Goal: Navigation & Orientation: Find specific page/section

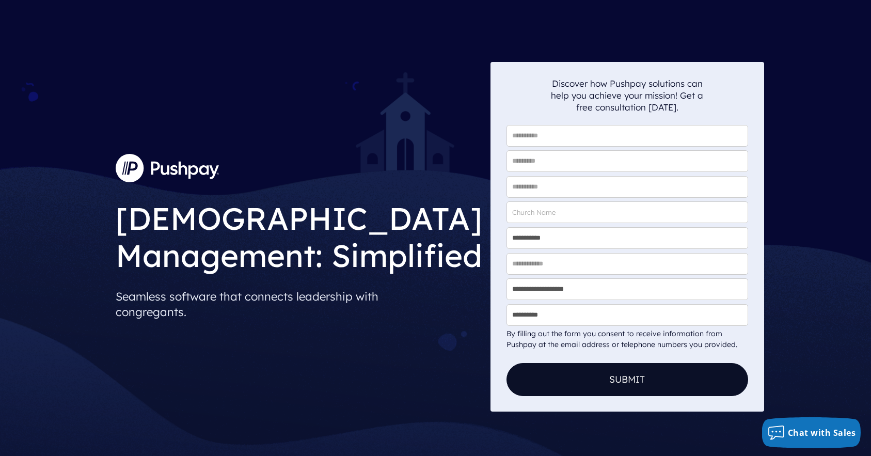
drag, startPoint x: 0, startPoint y: 0, endPoint x: 322, endPoint y: 82, distance: 331.9
click at [322, 82] on div "Church Management: Simplified Seamless software that connects leadership with c…" at bounding box center [298, 236] width 383 height 349
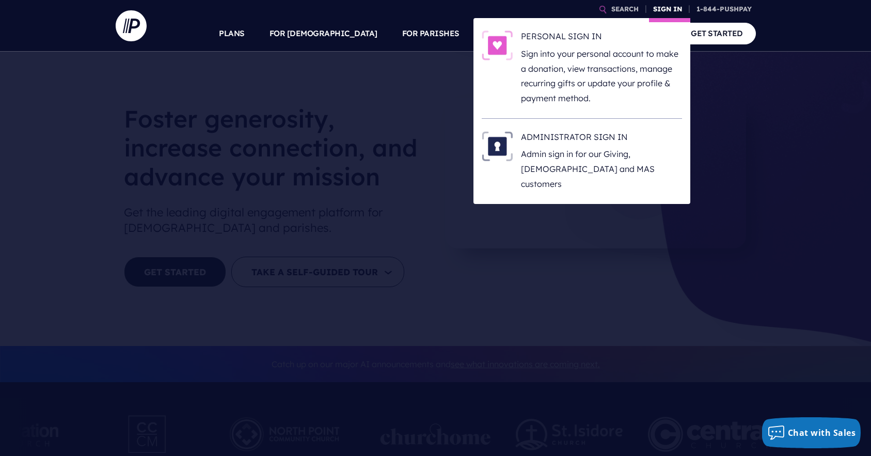
click at [661, 8] on link "SIGN IN" at bounding box center [667, 9] width 37 height 18
click at [544, 135] on h6 "ADMINISTRATOR SIGN IN" at bounding box center [601, 138] width 161 height 15
